Goal: Task Accomplishment & Management: Use online tool/utility

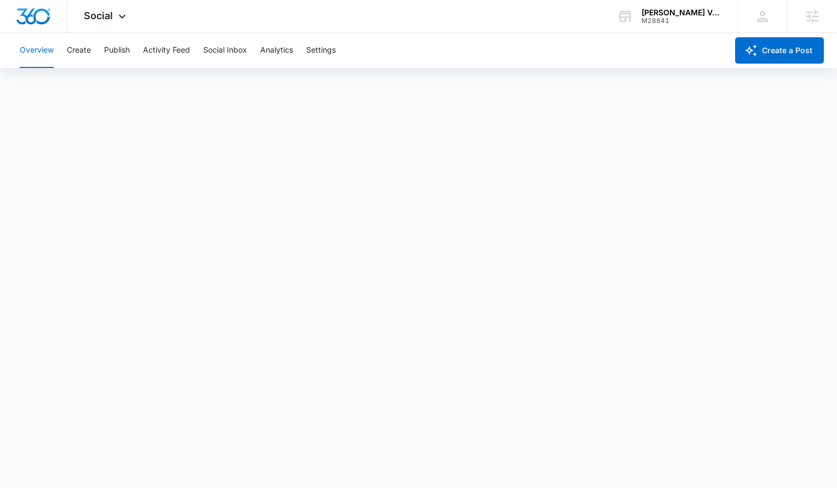
click at [64, 50] on div "Overview Create Publish Activity Feed Social Inbox Analytics Settings" at bounding box center [370, 50] width 715 height 35
click at [67, 49] on button "Create" at bounding box center [79, 50] width 24 height 35
